Goal: Transaction & Acquisition: Purchase product/service

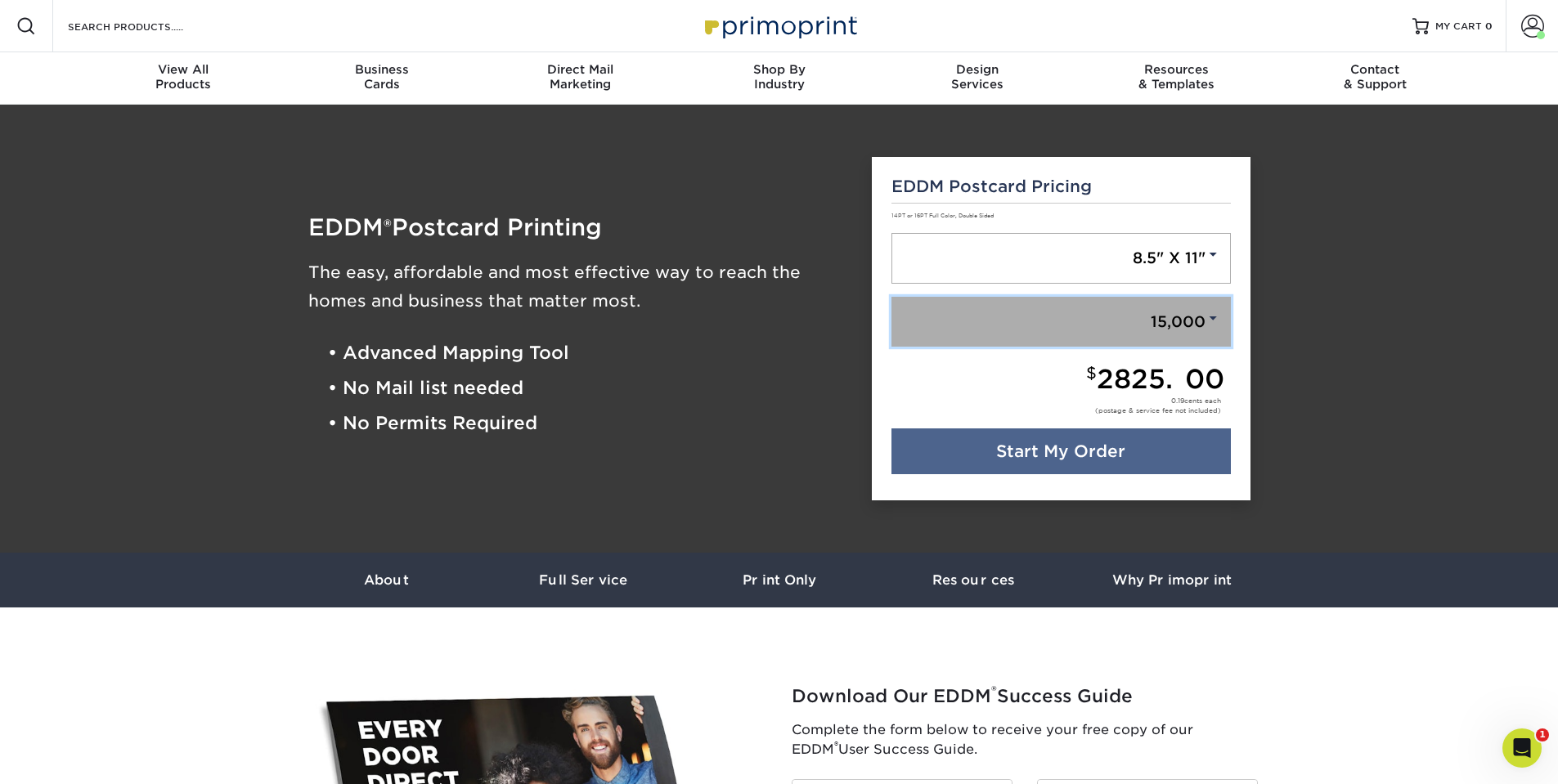
click at [1155, 312] on link "15,000" at bounding box center [1061, 322] width 339 height 51
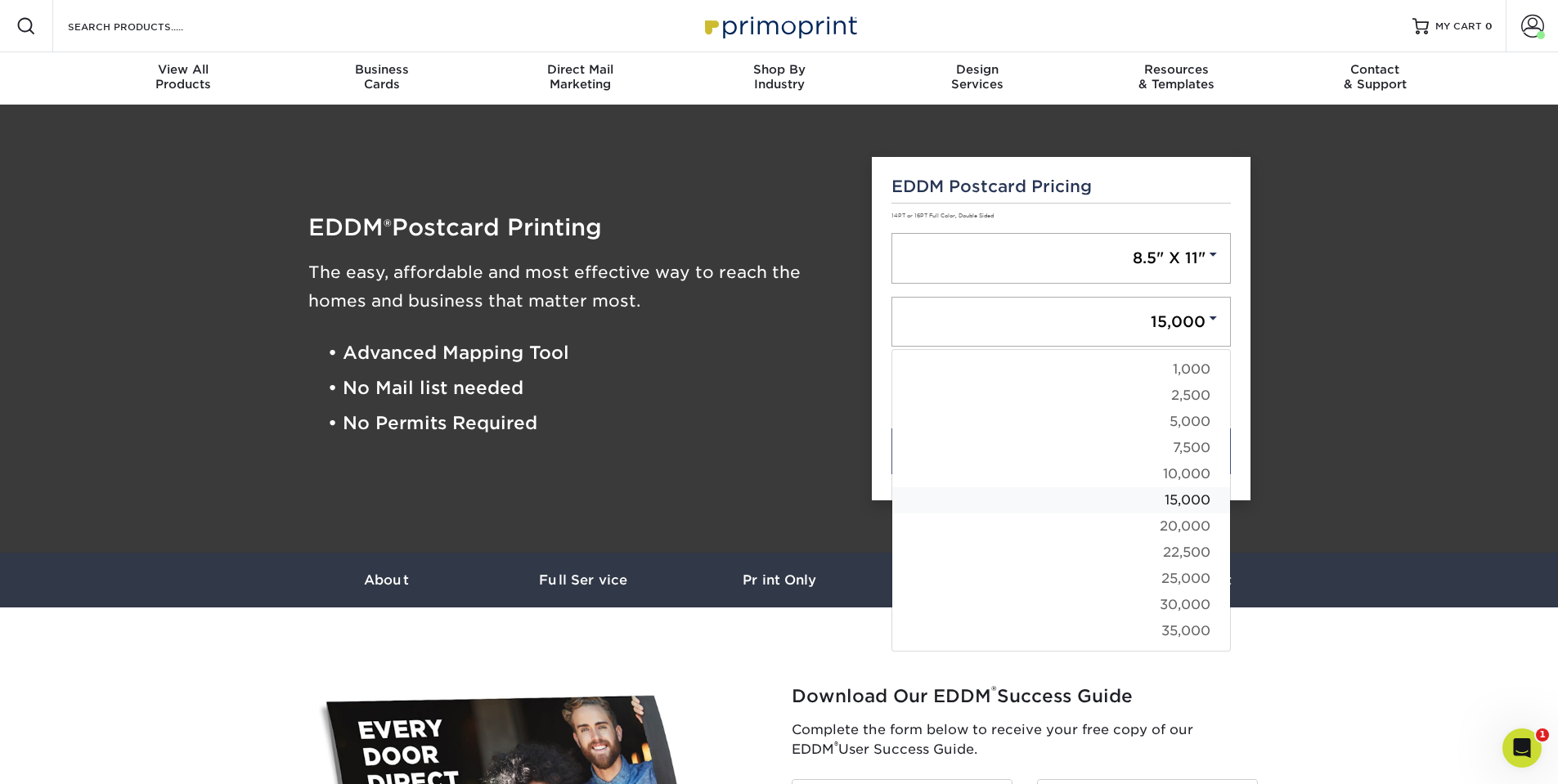
click at [1188, 503] on link "15,000" at bounding box center [1062, 501] width 338 height 26
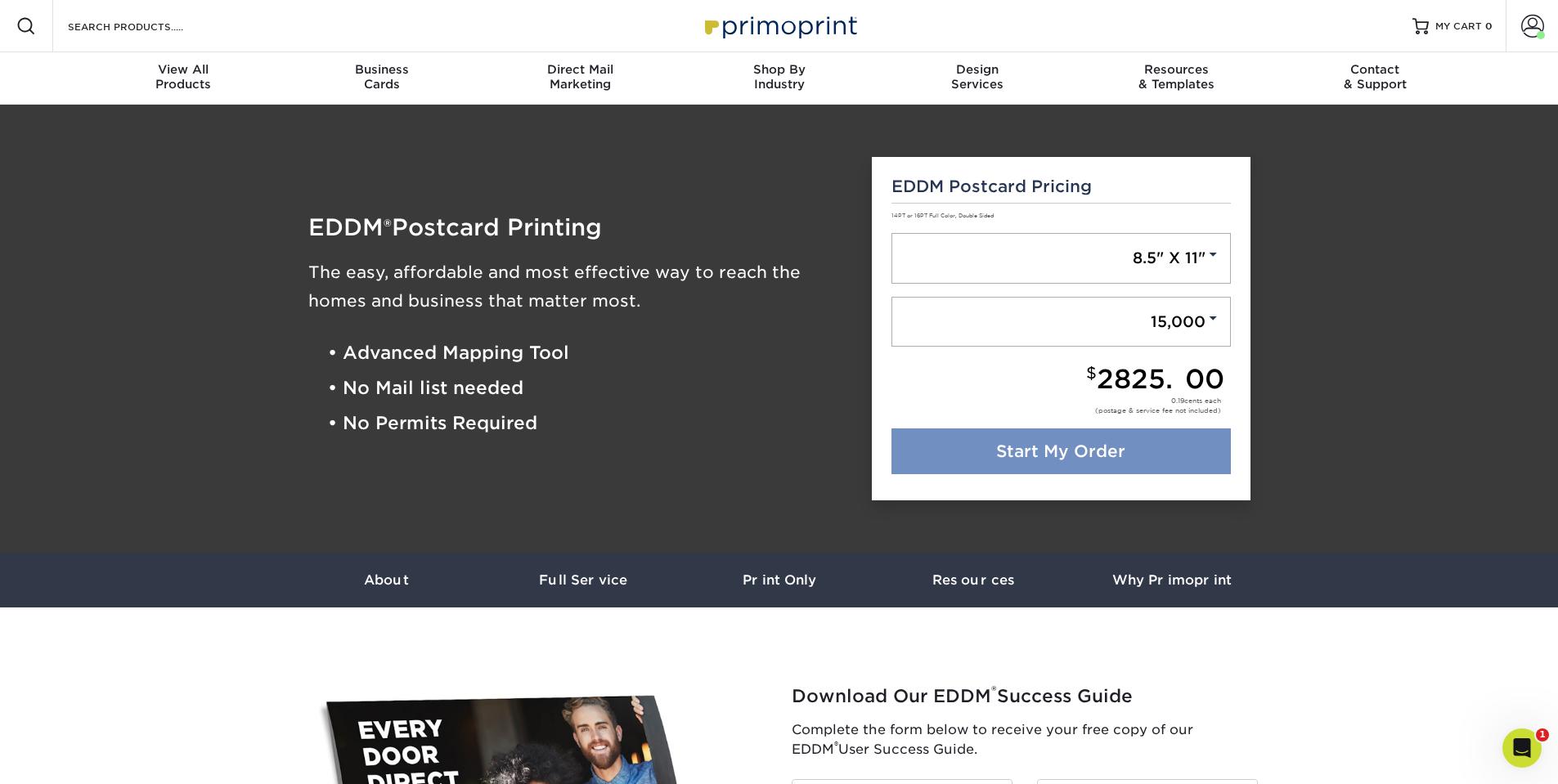
click at [1081, 464] on link "Start My Order" at bounding box center [1061, 451] width 339 height 46
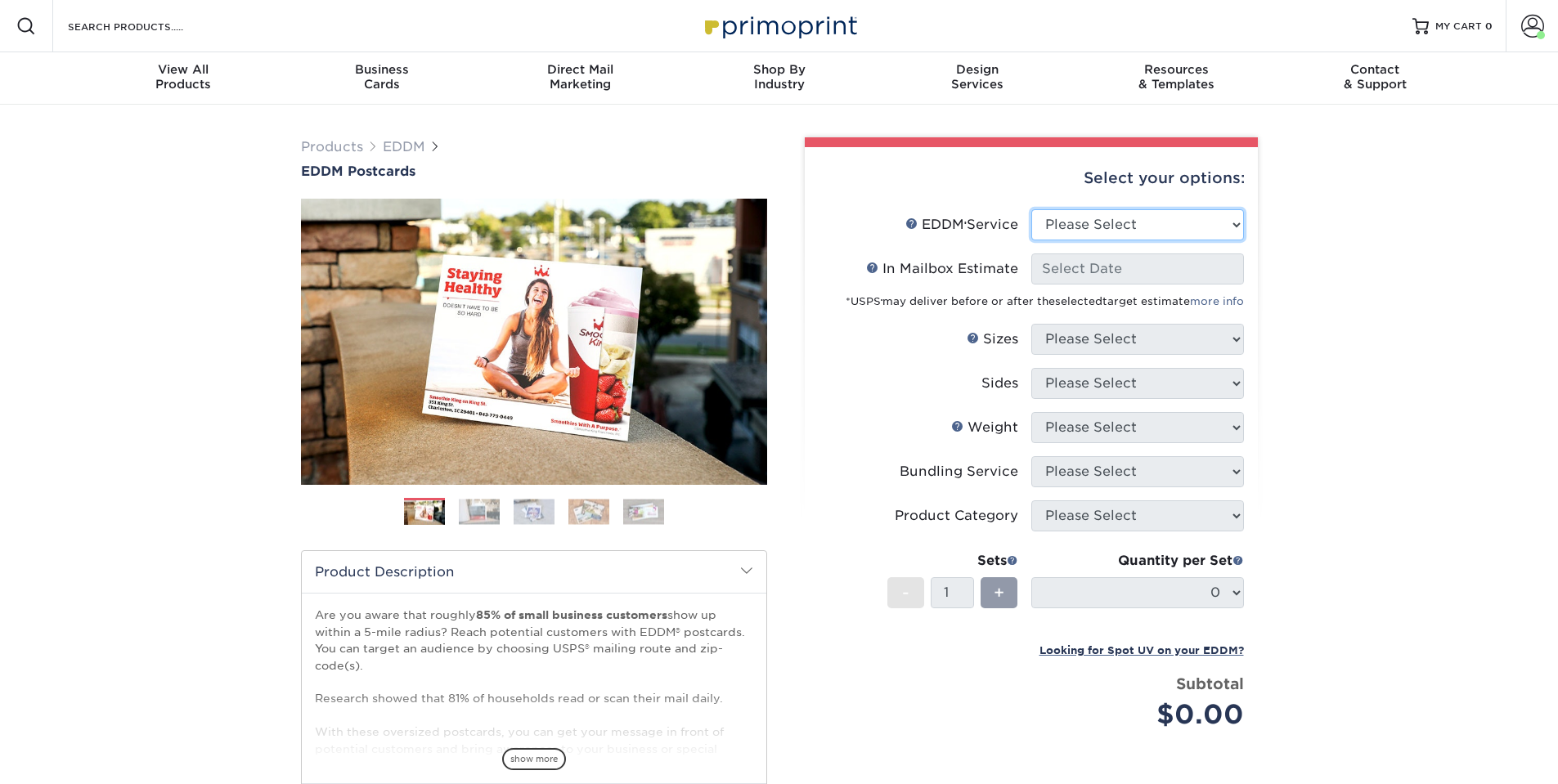
select select "full_service"
click at [1031, 209] on select "Please Select Full Service Print Only" at bounding box center [1137, 224] width 213 height 31
select select "-1"
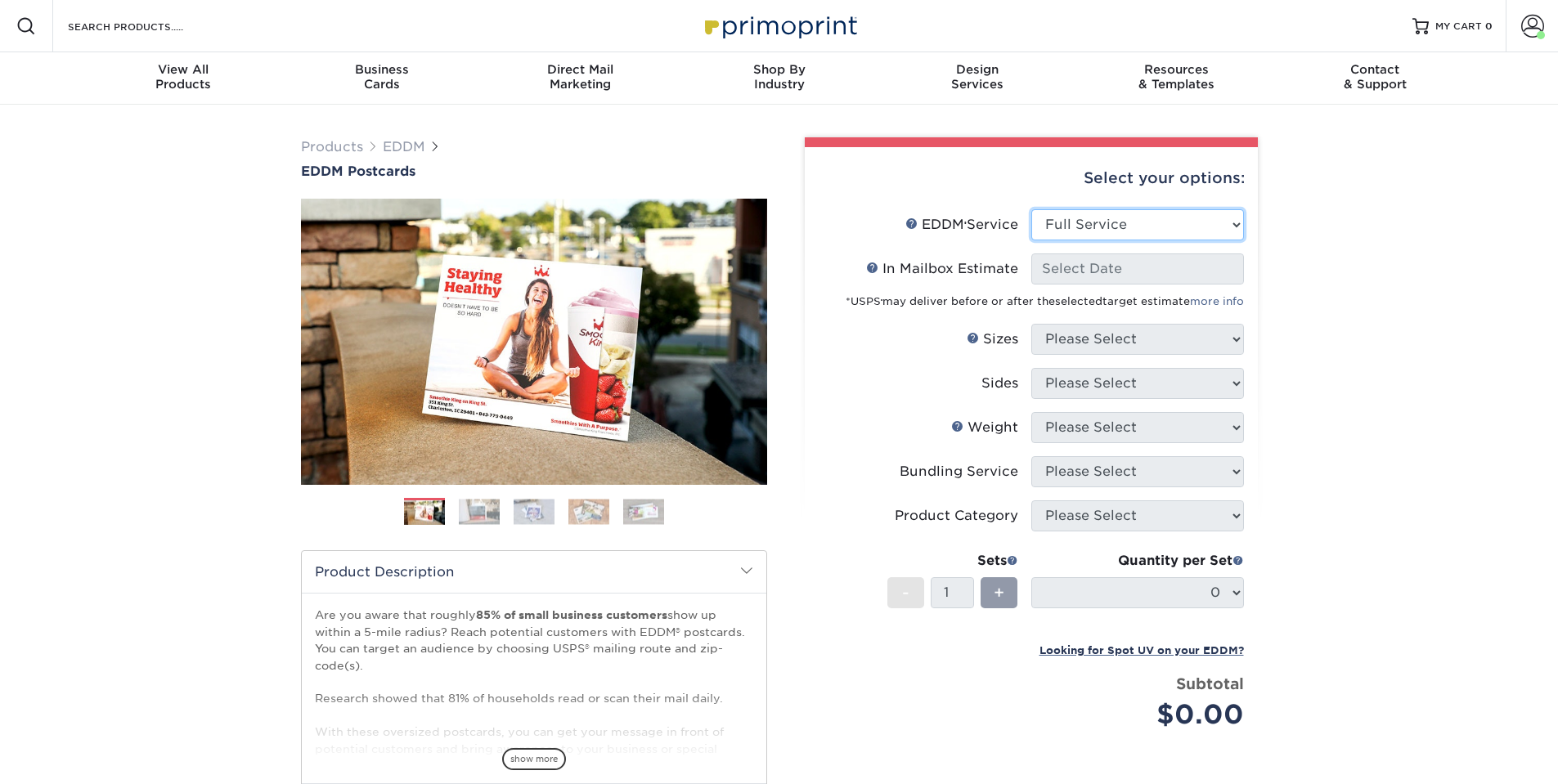
select select "-1"
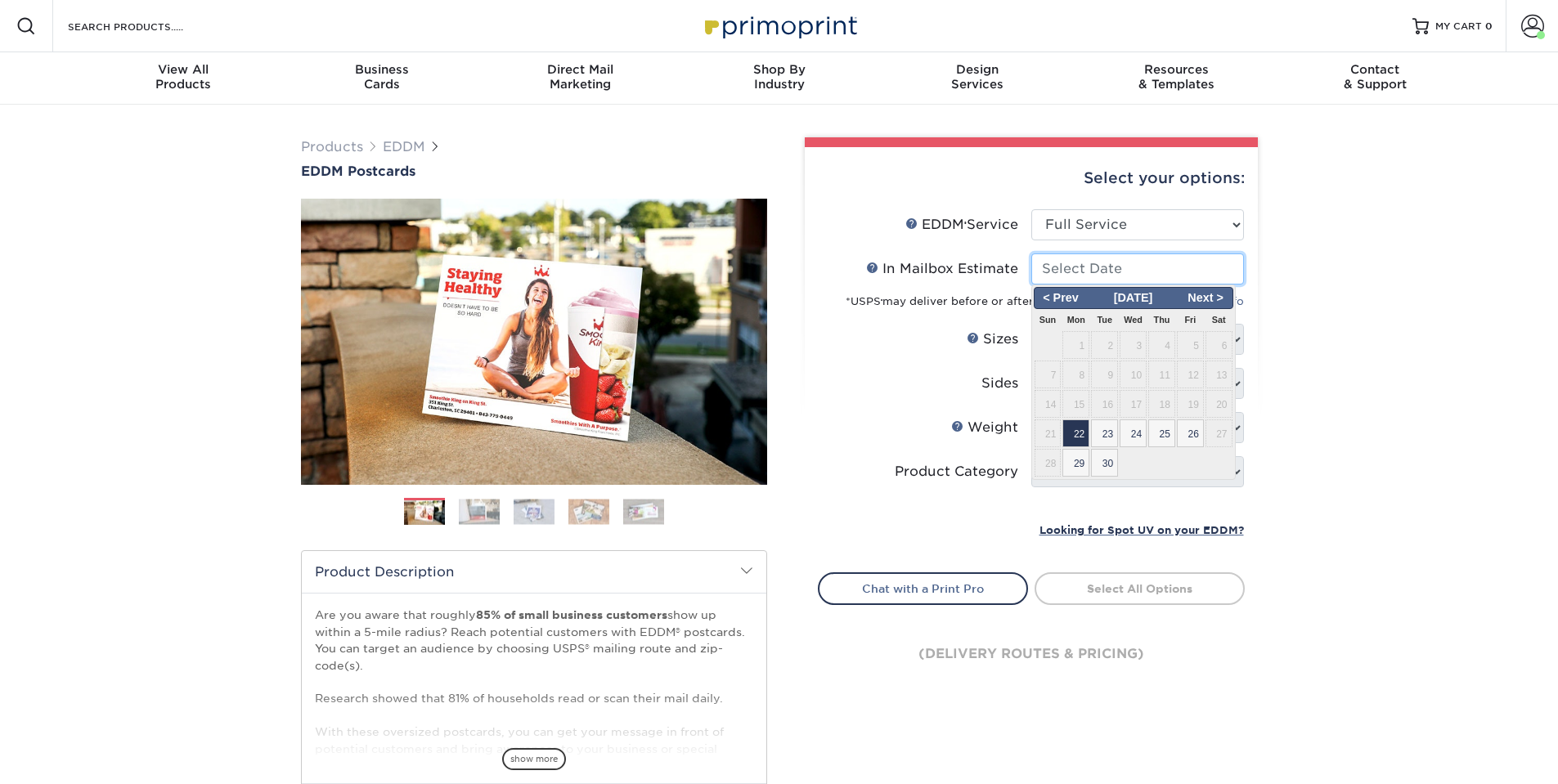
click at [1150, 274] on input "In Mailbox Estimate Help In Mailbox Estimate" at bounding box center [1137, 268] width 213 height 31
click at [1075, 432] on span "22" at bounding box center [1076, 434] width 27 height 28
type input "2025-09-22"
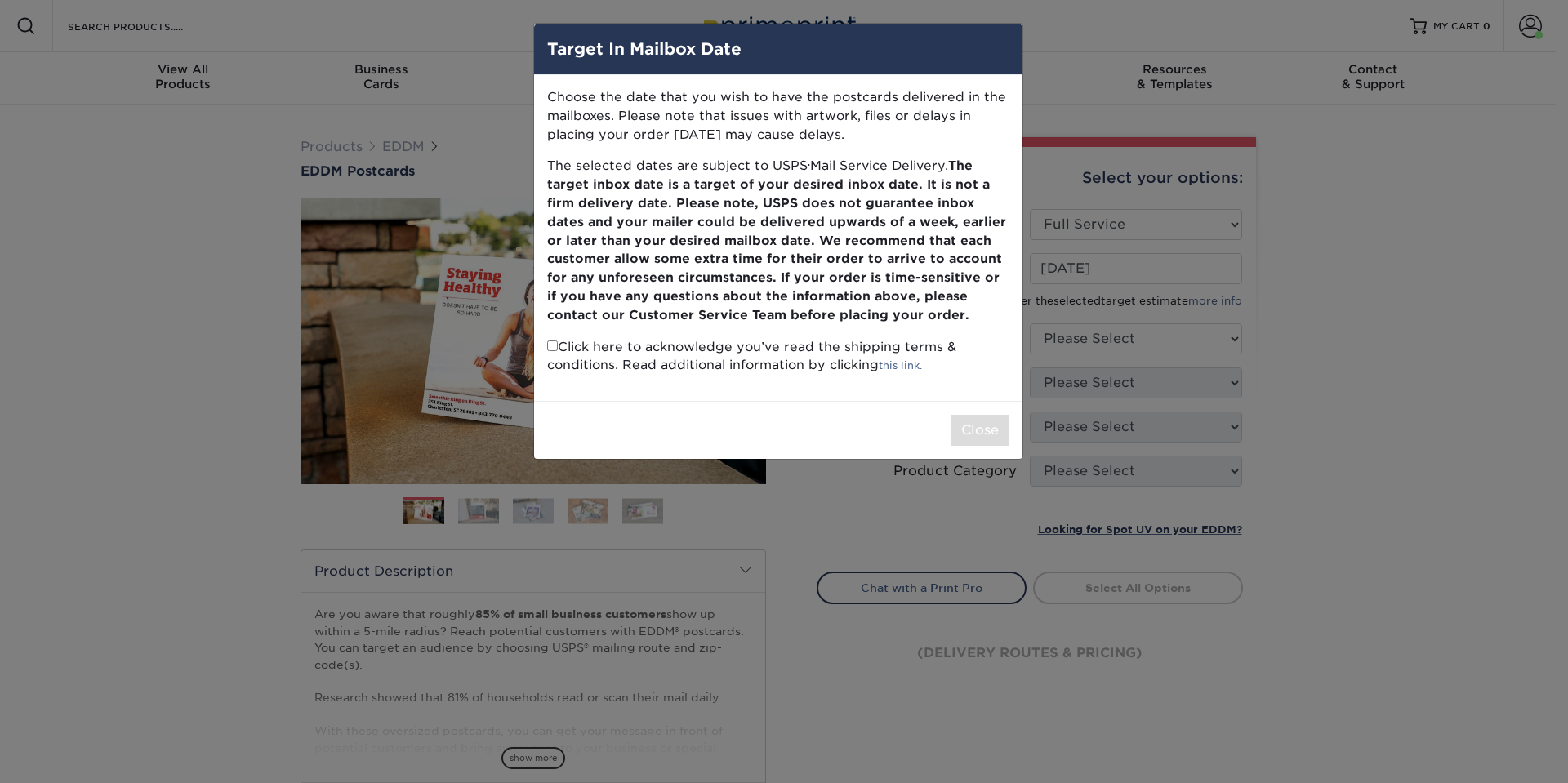
click at [559, 349] on p "Click here to acknowledge you’ve read the shipping terms & conditions. Read add…" at bounding box center [778, 357] width 462 height 38
click at [550, 346] on input "checkbox" at bounding box center [552, 345] width 10 height 10
checkbox input "true"
click at [971, 421] on button "Close" at bounding box center [979, 430] width 58 height 31
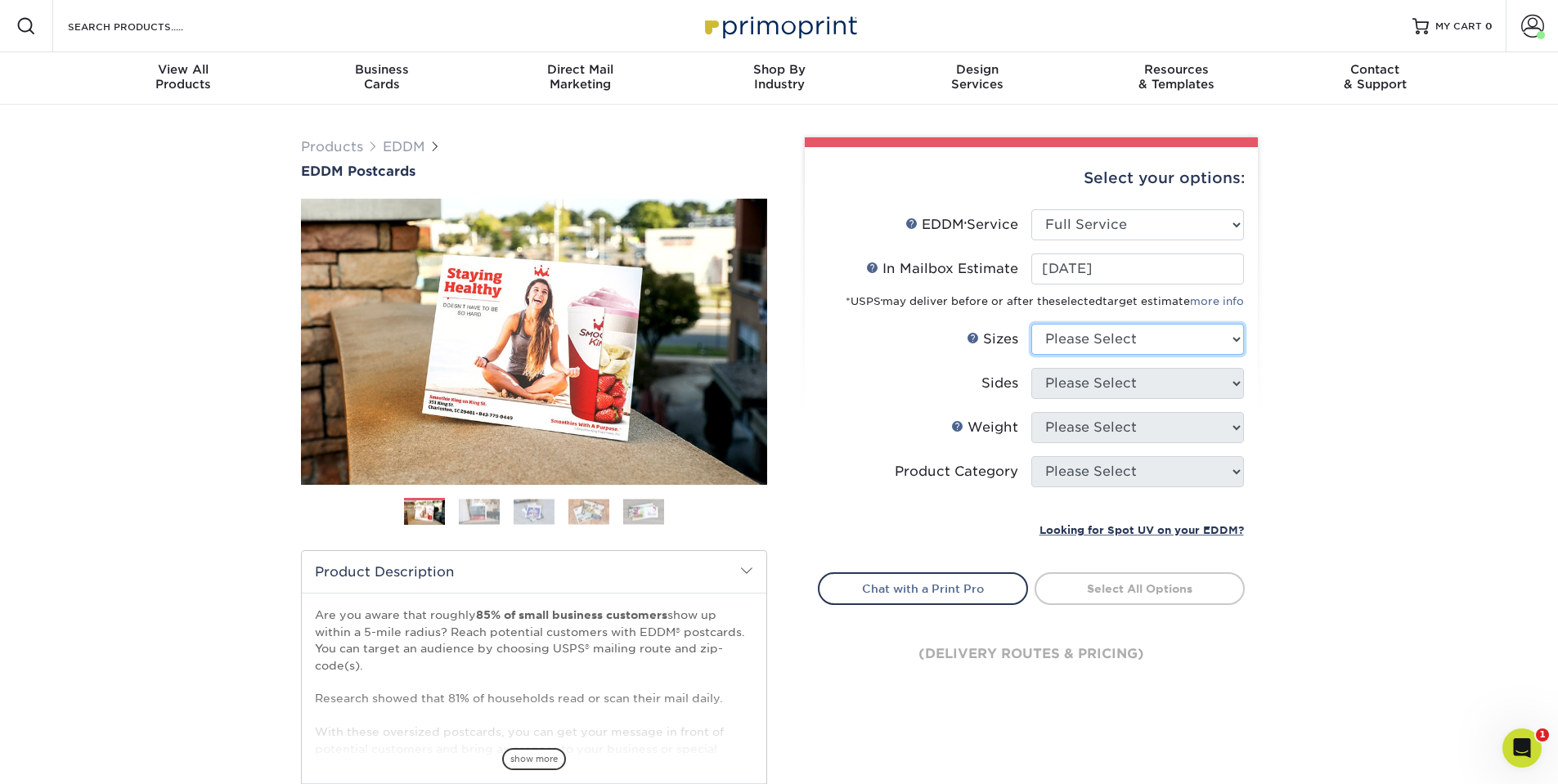
select select "8.50x11.00"
click at [1031, 324] on select "Please Select 4.5" x 12" 6" x 12" 6.5" x 8" 6.5" x 9" 6.5" x 12" 7" x 8.5" 8" x…" at bounding box center [1137, 339] width 213 height 31
select select "13abbda7-1d64-4f25-8bb2-c179b224825d"
click at [1031, 368] on select "Please Select Print Both Sides Print Front Only" at bounding box center [1137, 383] width 213 height 31
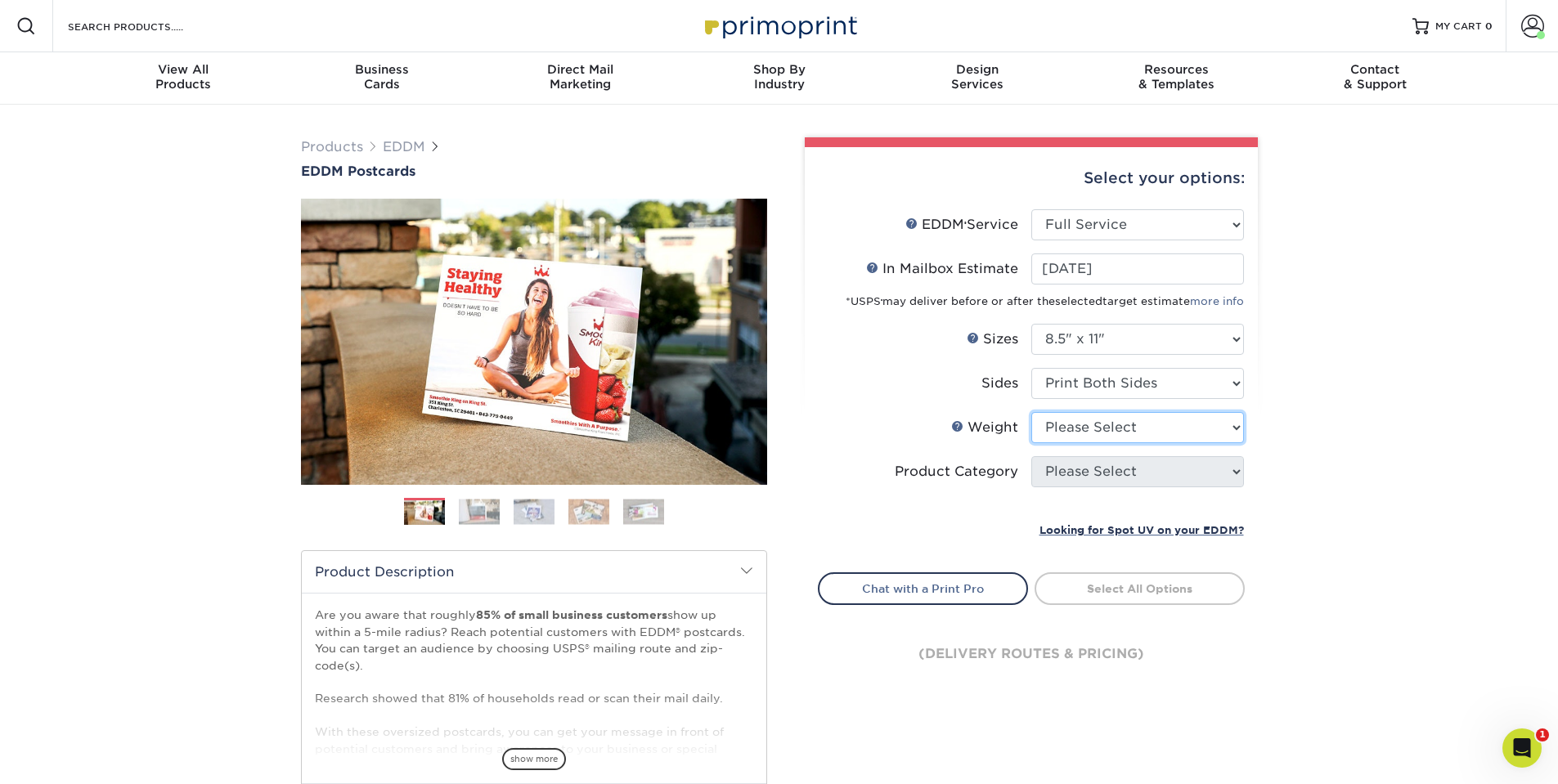
select select "16PT"
click at [1031, 412] on select "Please Select 16PT 14PT" at bounding box center [1137, 427] width 213 height 31
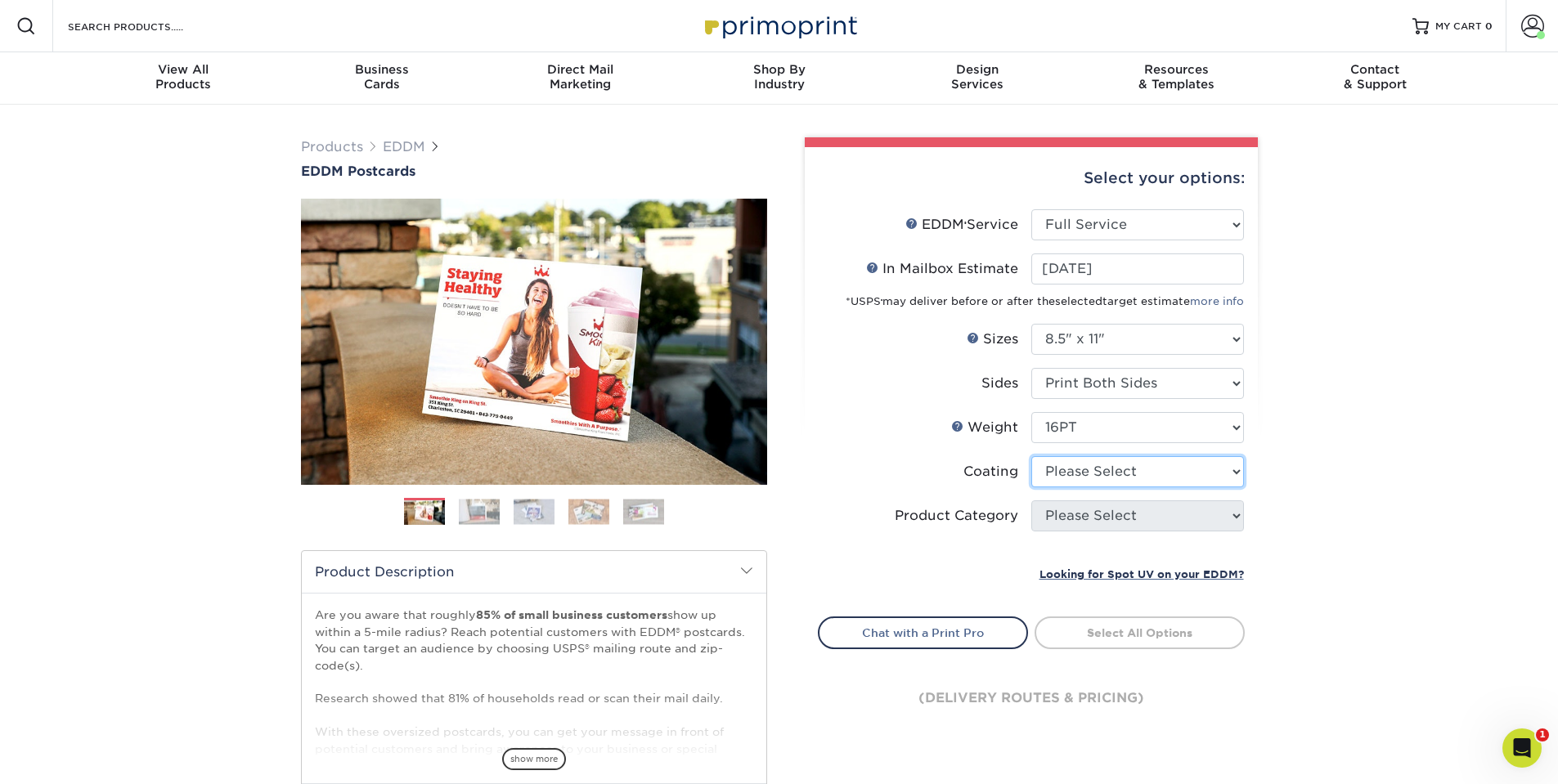
select select "121bb7b5-3b4d-429f-bd8d-bbf80e953313"
click at [1031, 456] on select at bounding box center [1137, 471] width 213 height 31
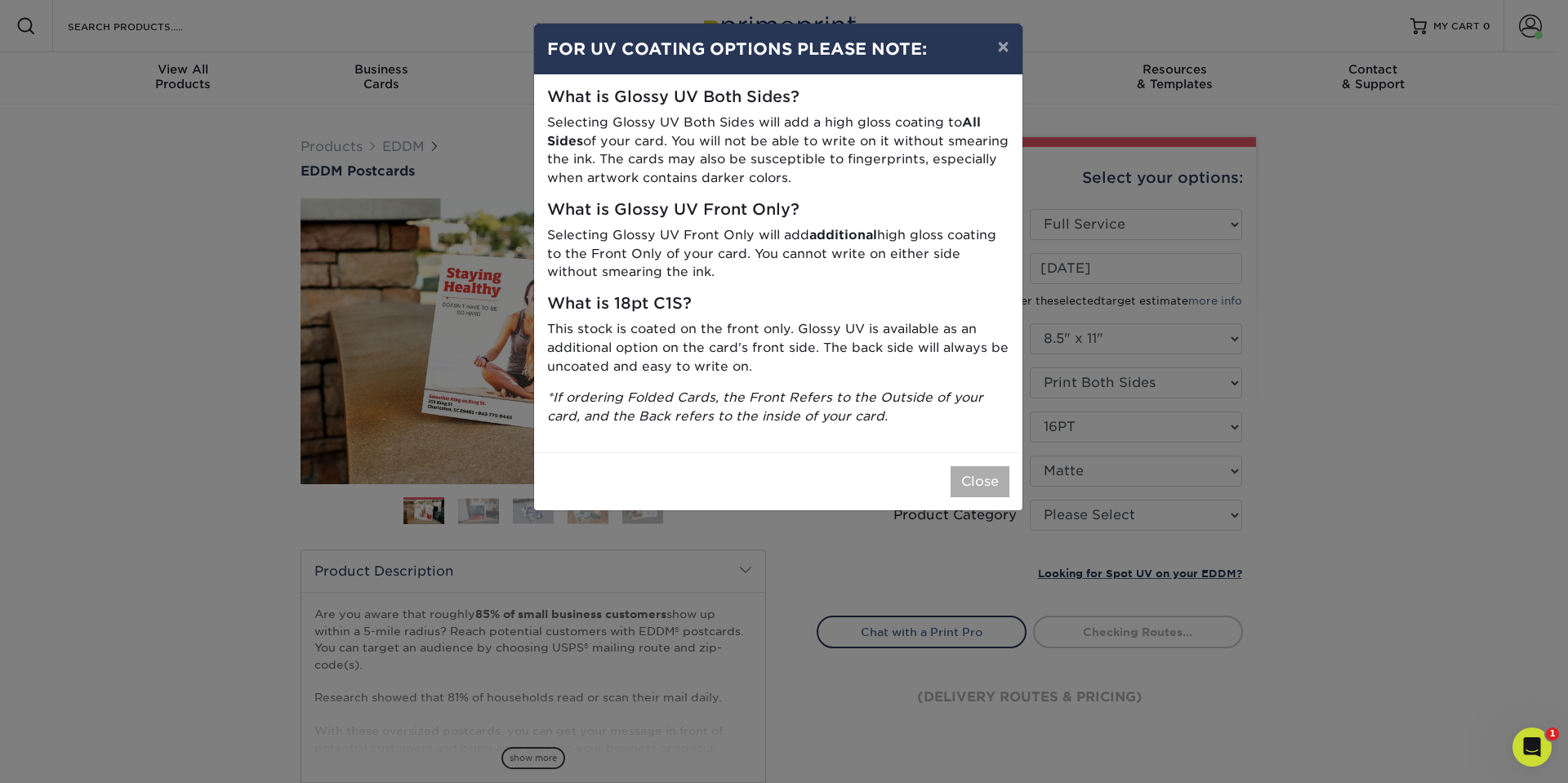
click at [1001, 495] on div "Close" at bounding box center [778, 481] width 489 height 58
click at [997, 490] on button "Close" at bounding box center [979, 481] width 58 height 31
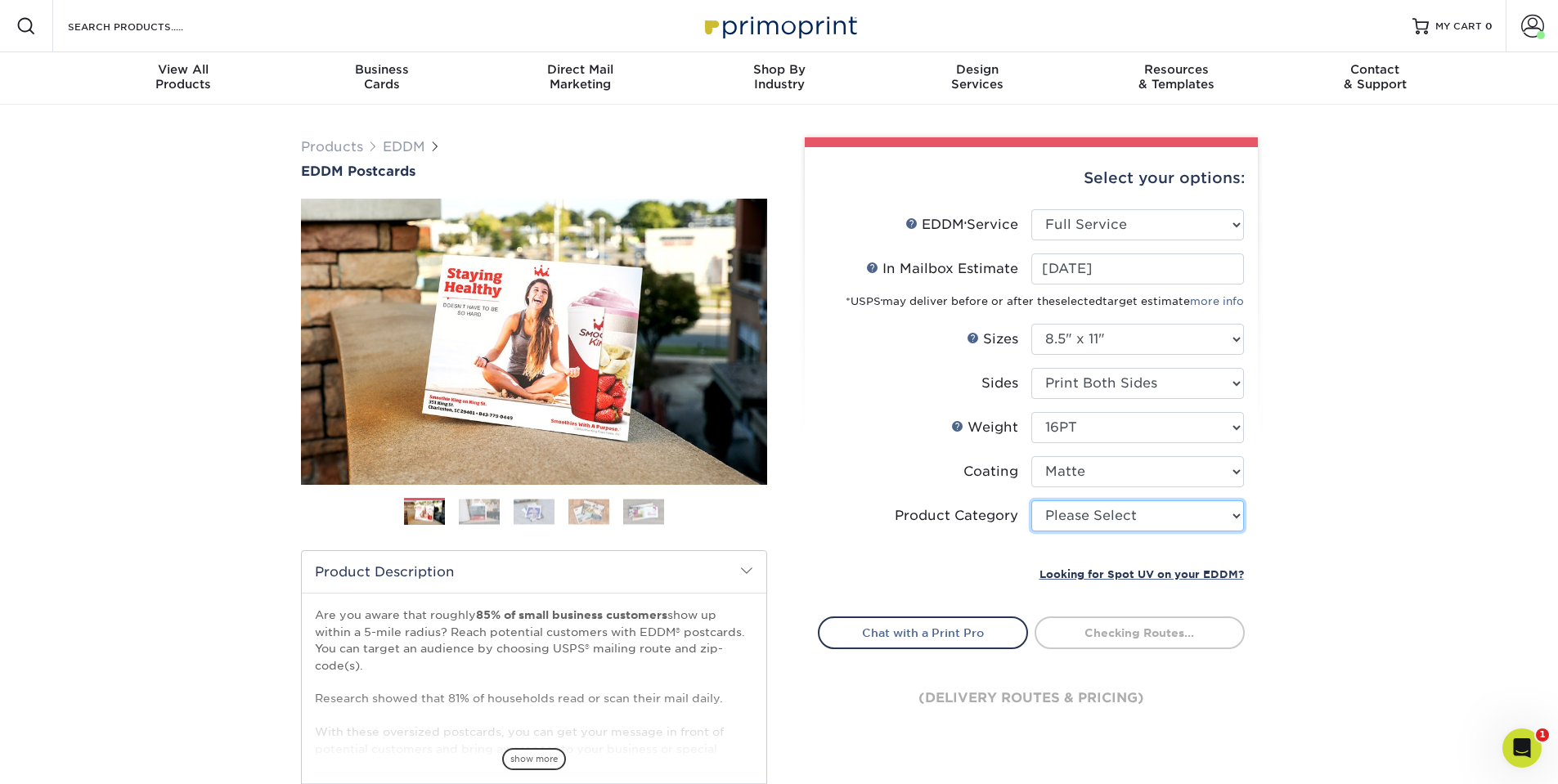
select select "eddd4a87-9082-47bb-843b-3bca55f6c842"
click at [1031, 501] on select "Please Select Sell Sheets" at bounding box center [1137, 516] width 213 height 31
type input "778e821d-e55d-4449-aa8a-1b798cb2b2da"
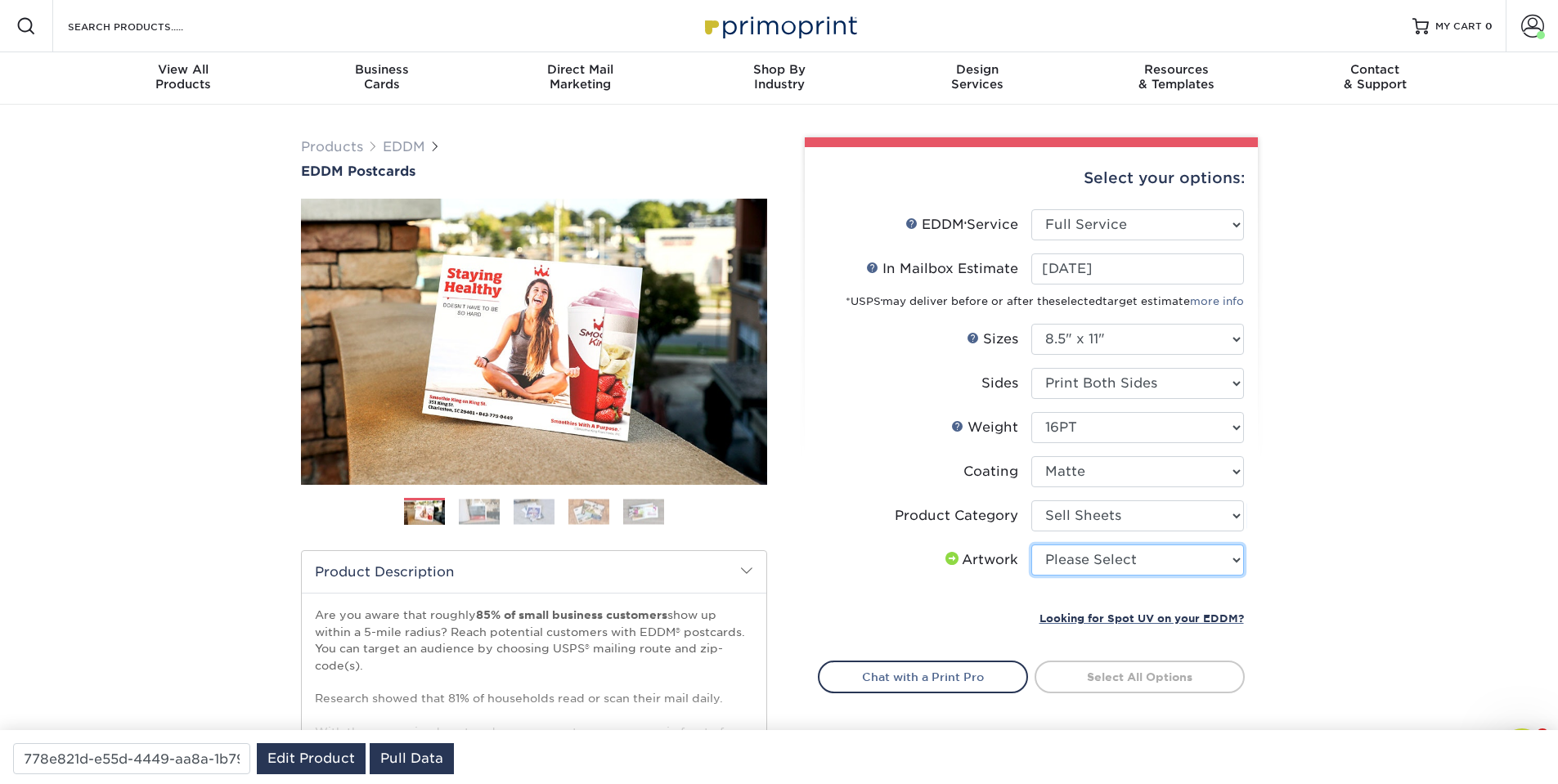
select select "upload"
click at [1031, 544] on select "Please Select I will upload files I need a design - $150" at bounding box center [1137, 559] width 213 height 31
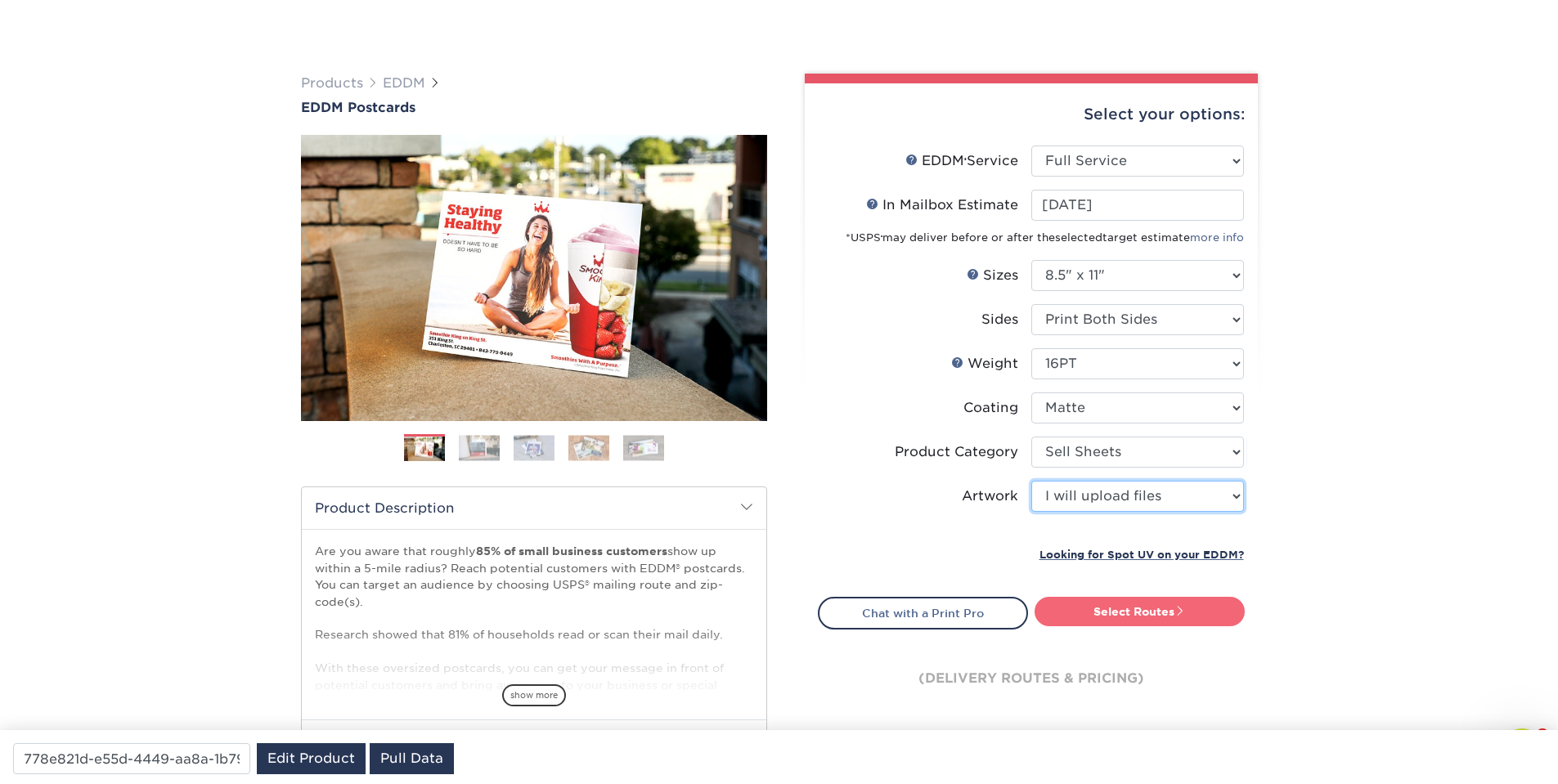
scroll to position [98, 0]
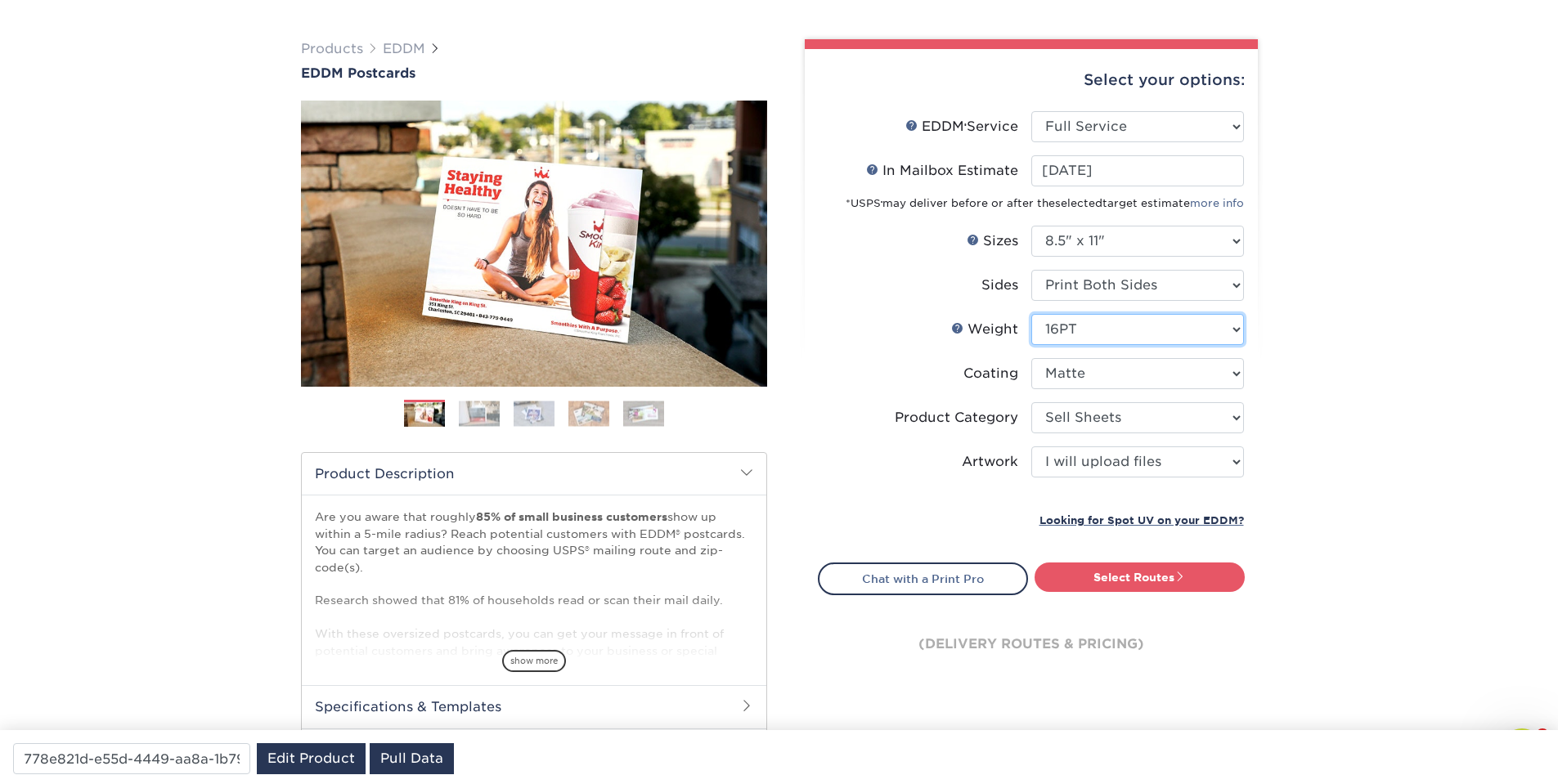
select select "14PT"
click at [1031, 314] on select "Please Select 16PT 14PT" at bounding box center [1137, 329] width 213 height 31
select select "-1"
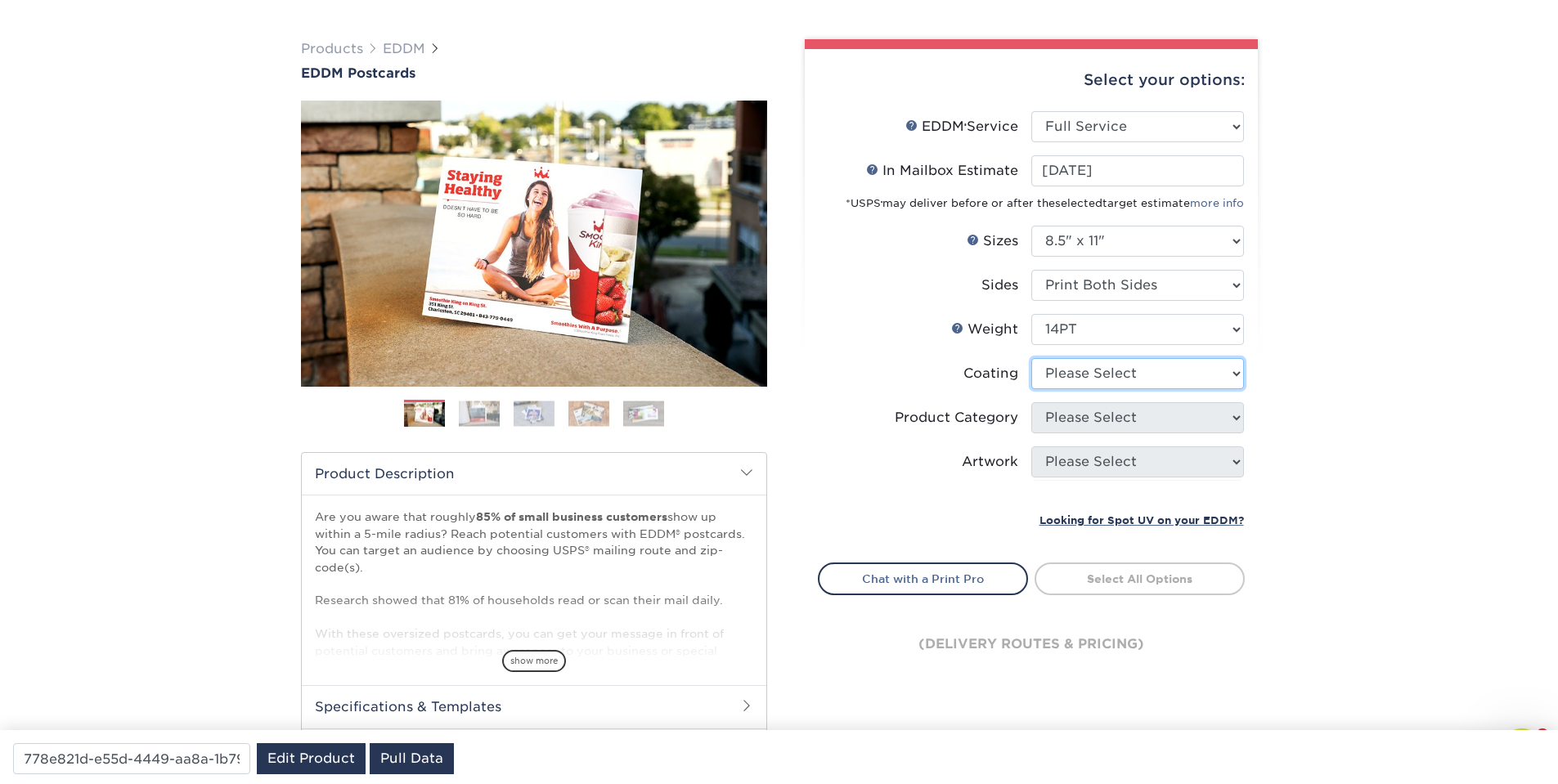
select select "121bb7b5-3b4d-429f-bd8d-bbf80e953313"
click at [1031, 359] on select at bounding box center [1137, 373] width 213 height 31
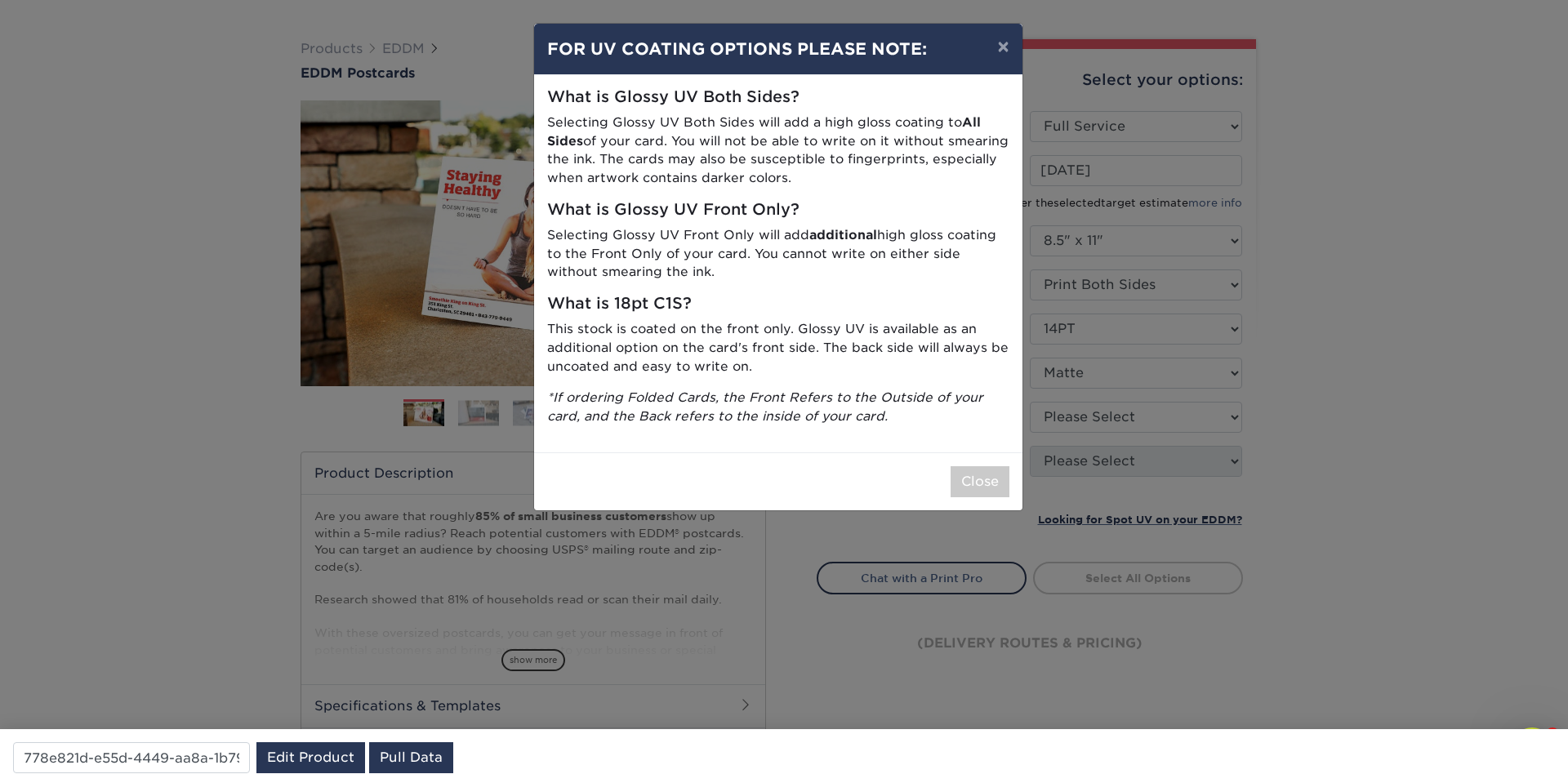
click at [1073, 418] on div "× FOR UV COATING OPTIONS PLEASE NOTE: What is Glossy UV Both Sides? Selecting G…" at bounding box center [784, 392] width 1568 height 783
click at [957, 476] on button "Close" at bounding box center [979, 481] width 58 height 31
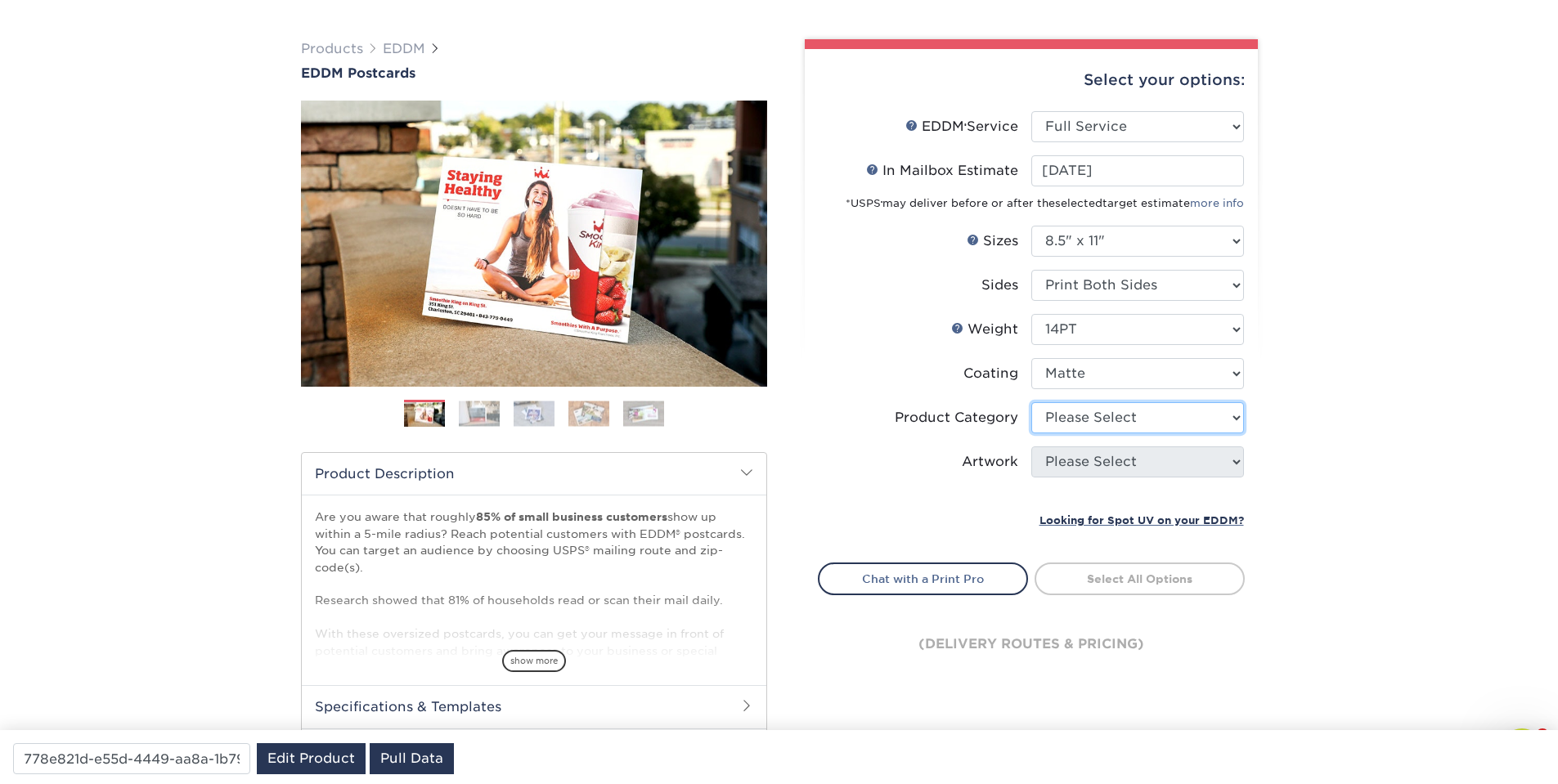
select select "eddd4a87-9082-47bb-843b-3bca55f6c842"
click at [1031, 402] on select "Please Select Sell Sheets" at bounding box center [1137, 417] width 213 height 31
select select "upload"
click at [1031, 447] on select "Please Select I will upload files I need a design - $150" at bounding box center [1137, 462] width 213 height 31
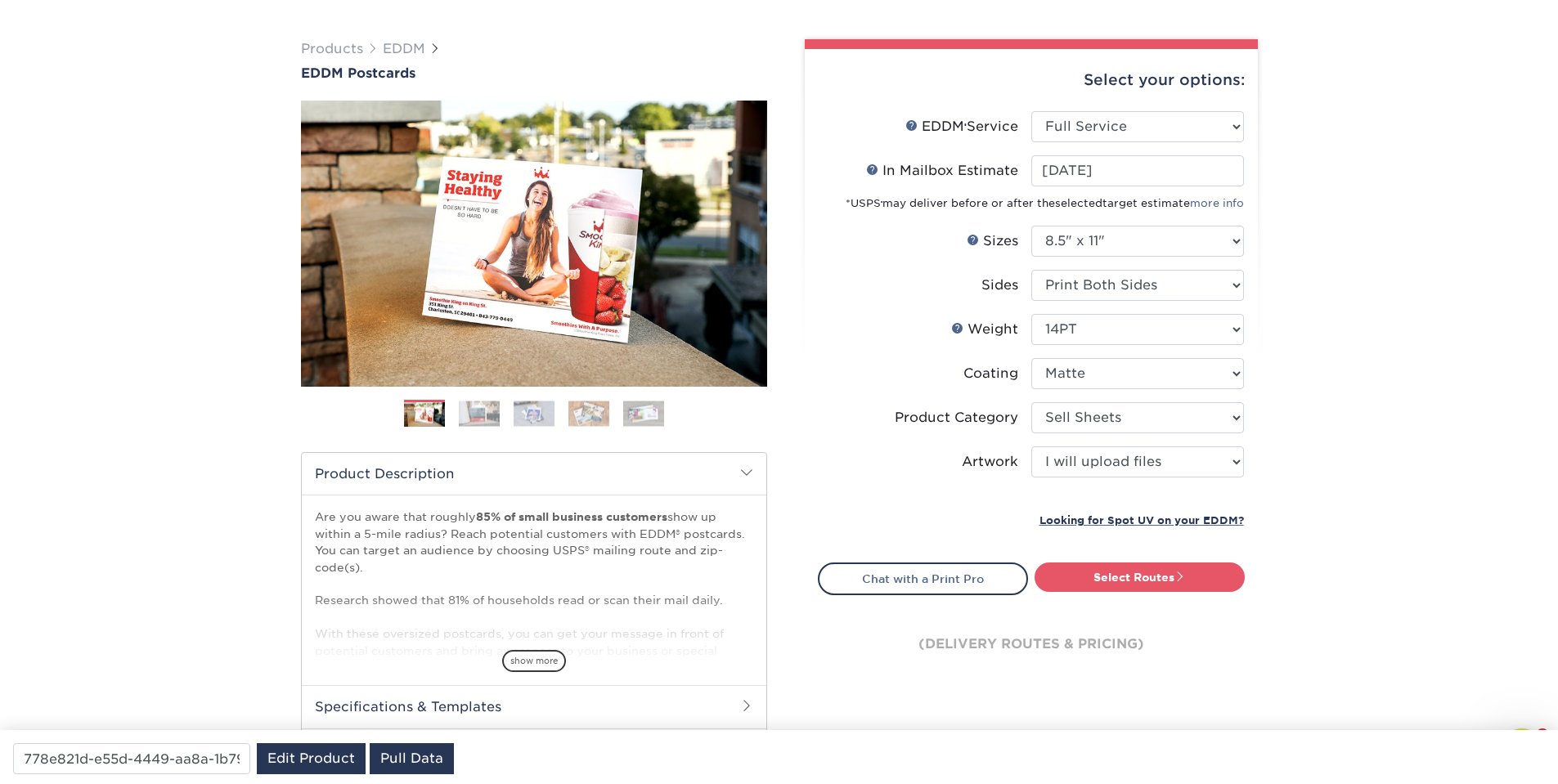
type input "2be55cba-b2d8-4974-aa7b-a1bdae79a4b6"
select select "upload"
click at [1113, 579] on link "Select Routes" at bounding box center [1140, 578] width 210 height 30
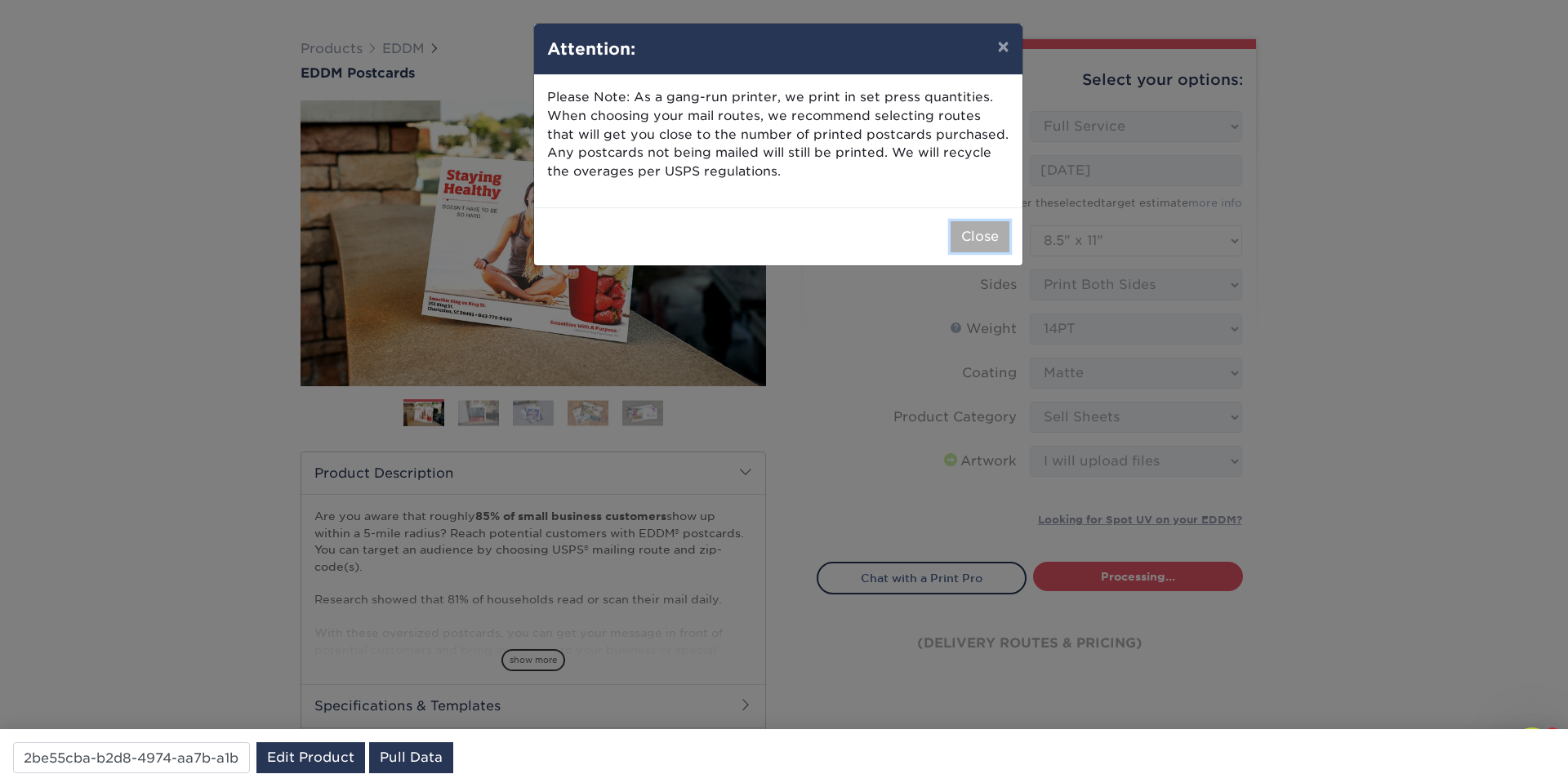
click at [987, 240] on button "Close" at bounding box center [979, 237] width 58 height 31
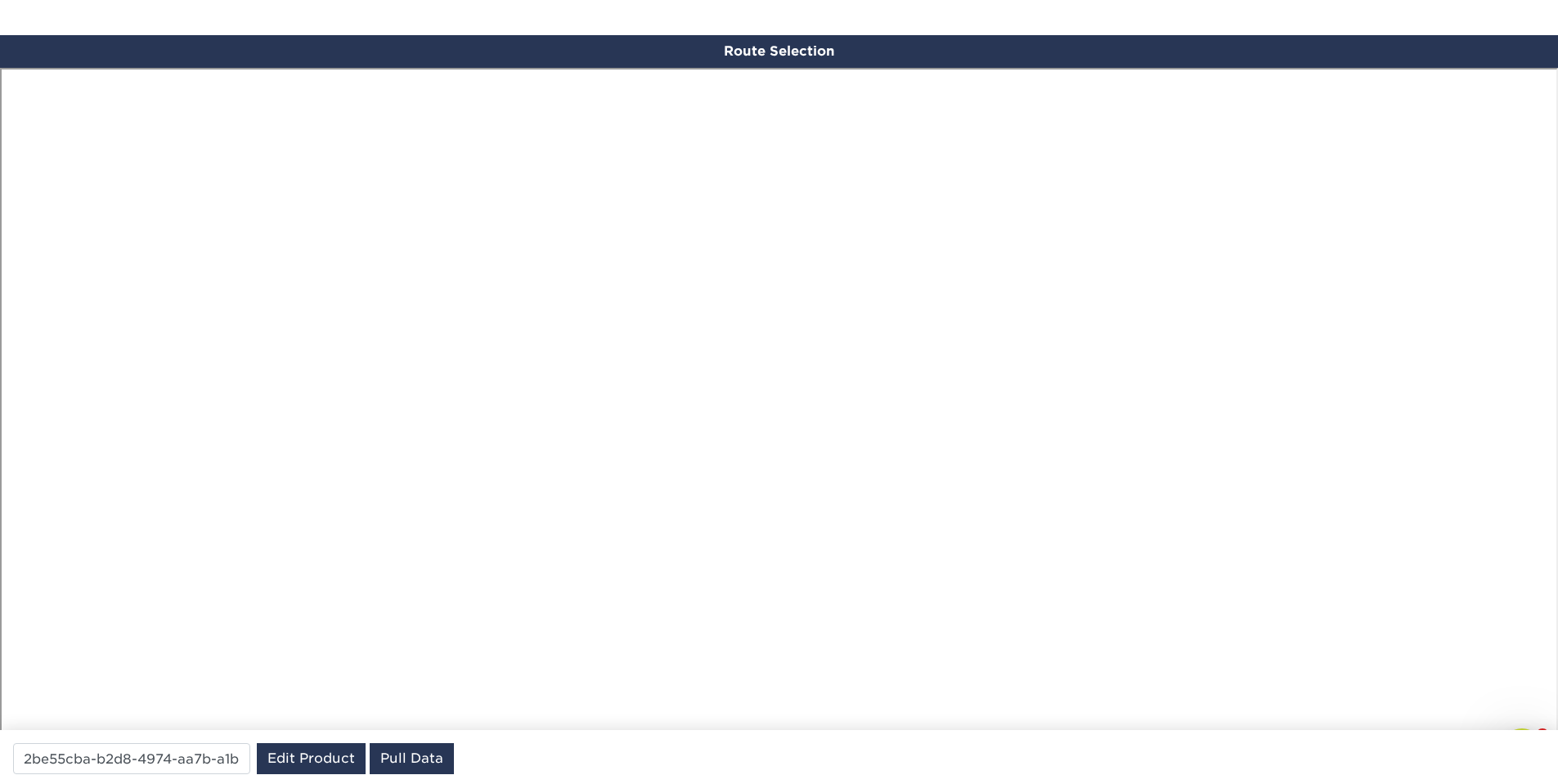
scroll to position [954, 0]
